Goal: Navigation & Orientation: Find specific page/section

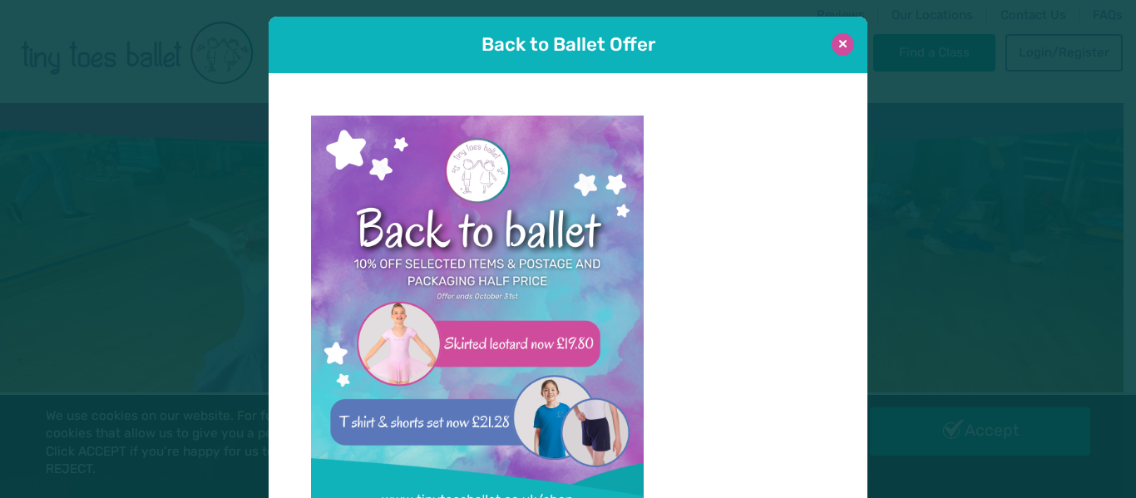
click at [836, 38] on button at bounding box center [843, 44] width 22 height 22
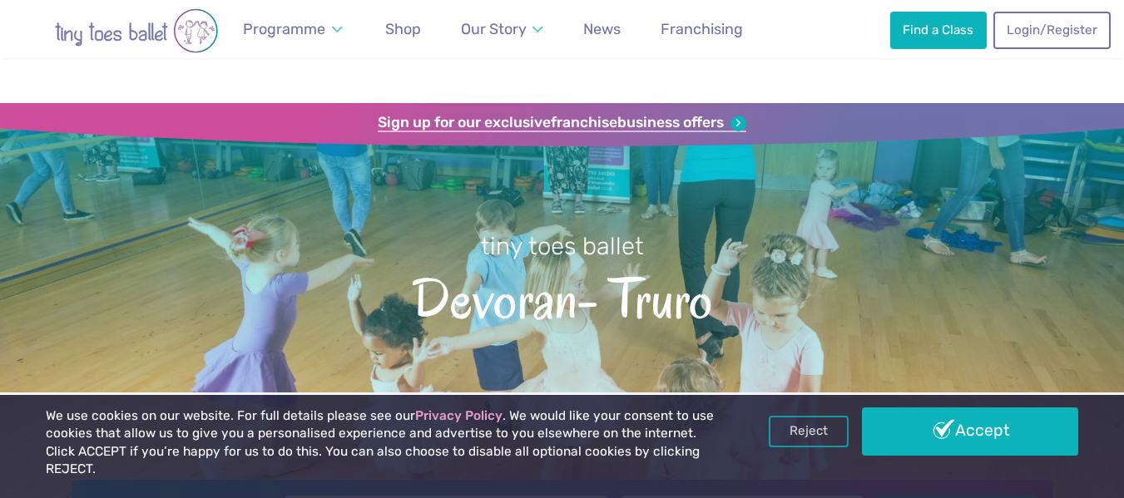
scroll to position [194, 0]
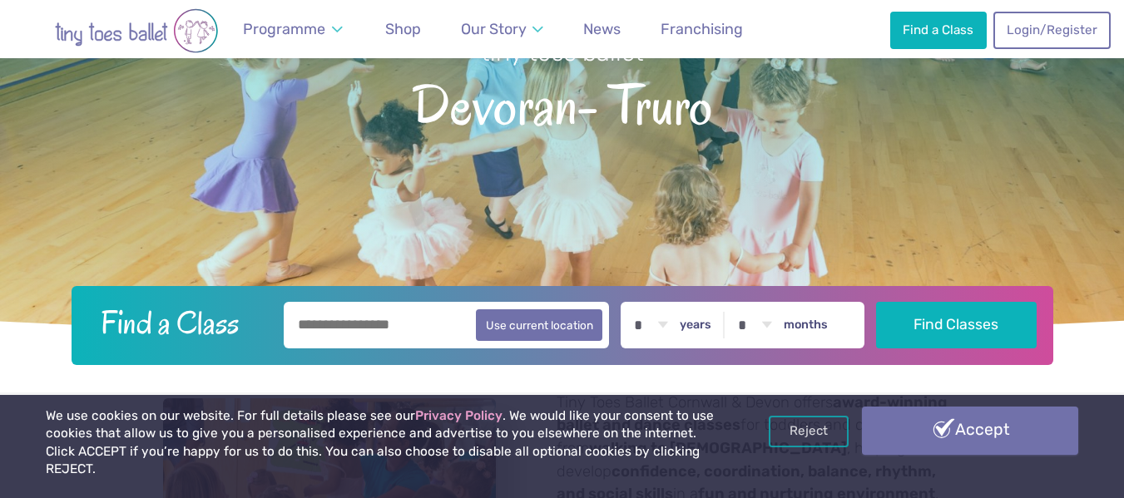
click at [996, 455] on link "Accept" at bounding box center [970, 431] width 217 height 48
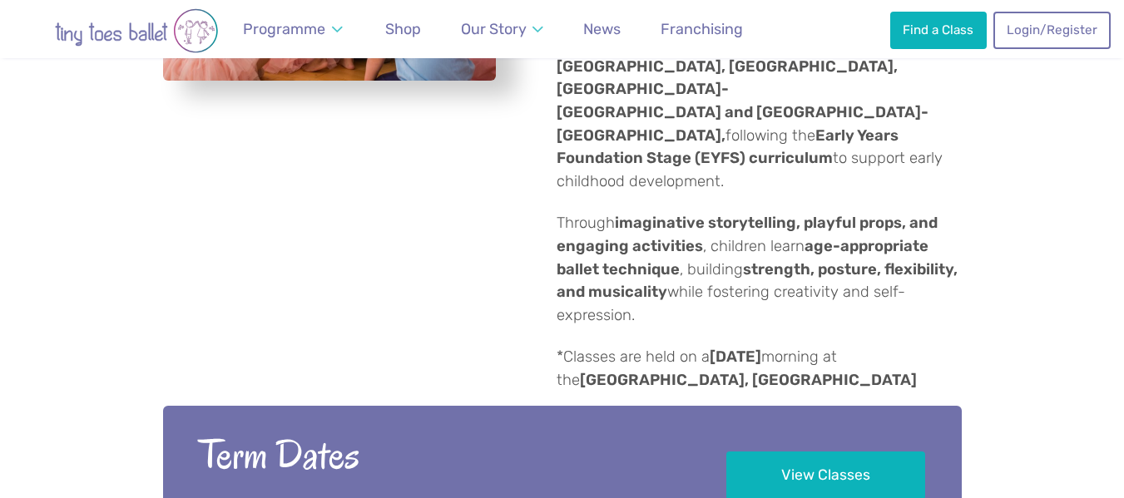
scroll to position [970, 0]
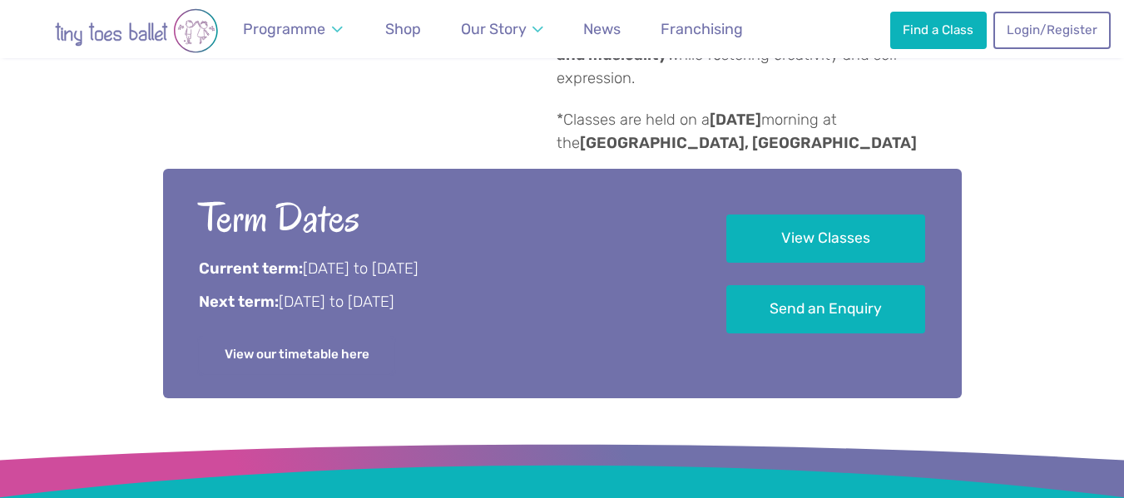
click at [259, 337] on link "View our timetable here" at bounding box center [297, 355] width 196 height 37
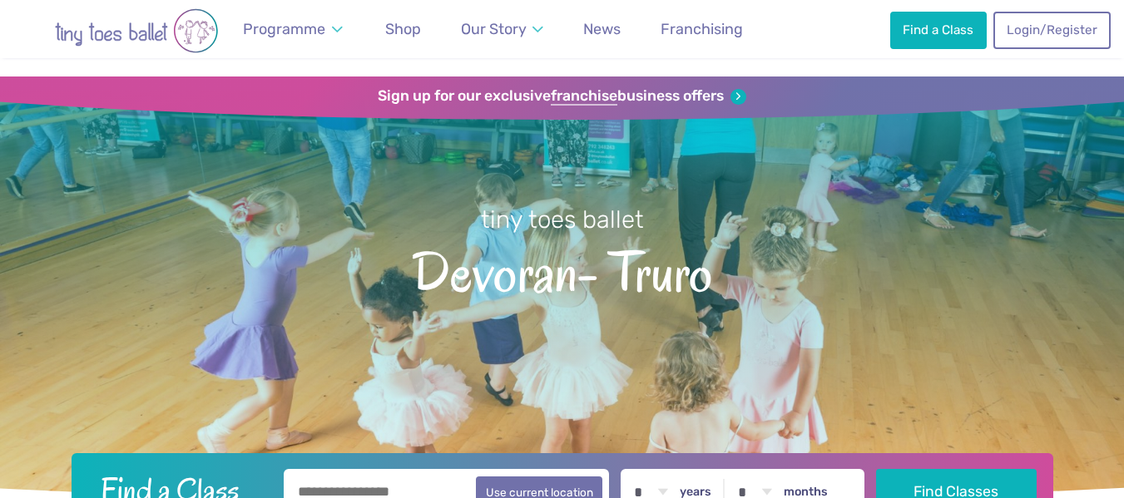
scroll to position [0, 0]
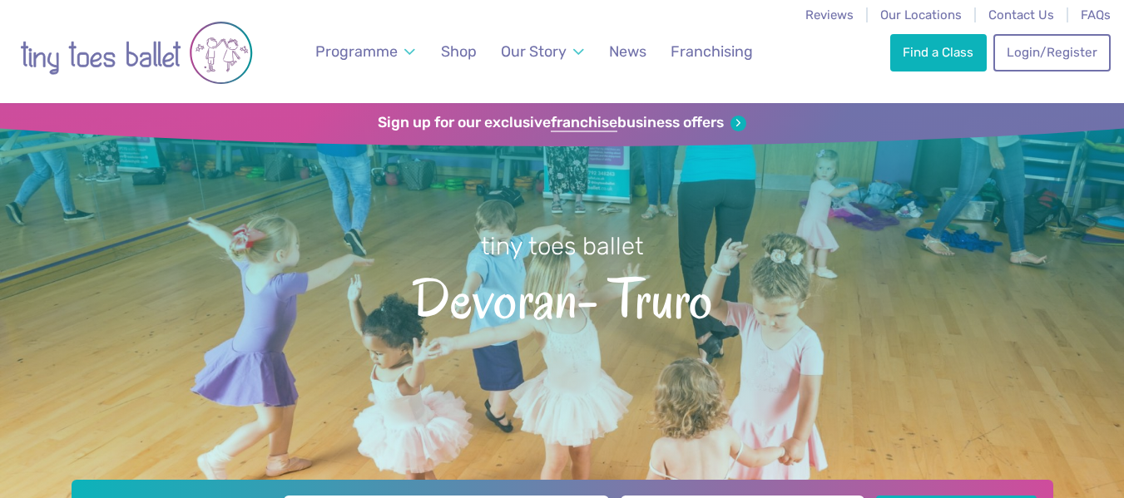
click at [149, 52] on img "Go to home page" at bounding box center [136, 53] width 233 height 84
